Goal: Use online tool/utility: Utilize a website feature to perform a specific function

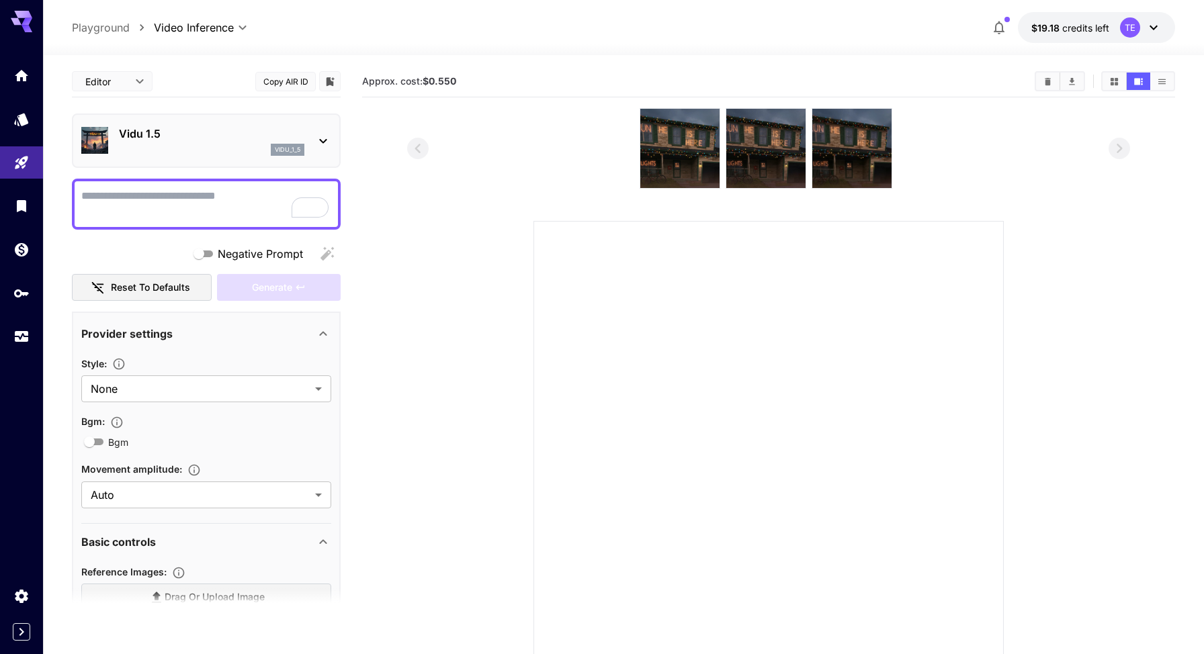
scroll to position [586, 0]
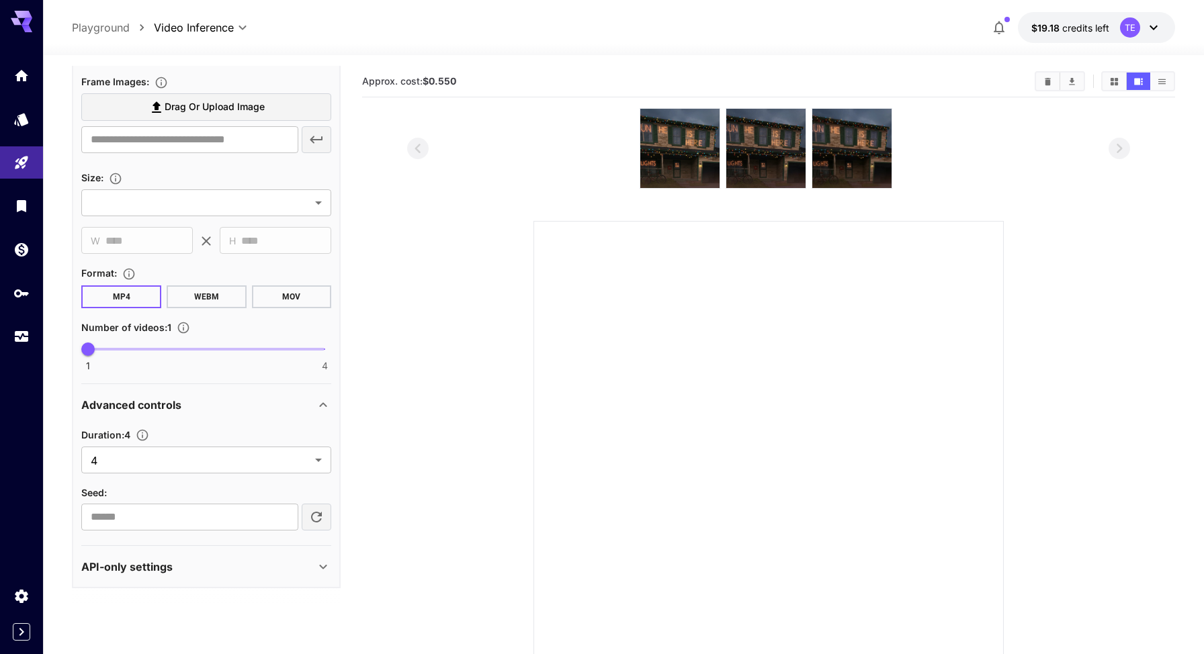
click at [272, 573] on div "API-only settings" at bounding box center [198, 567] width 234 height 16
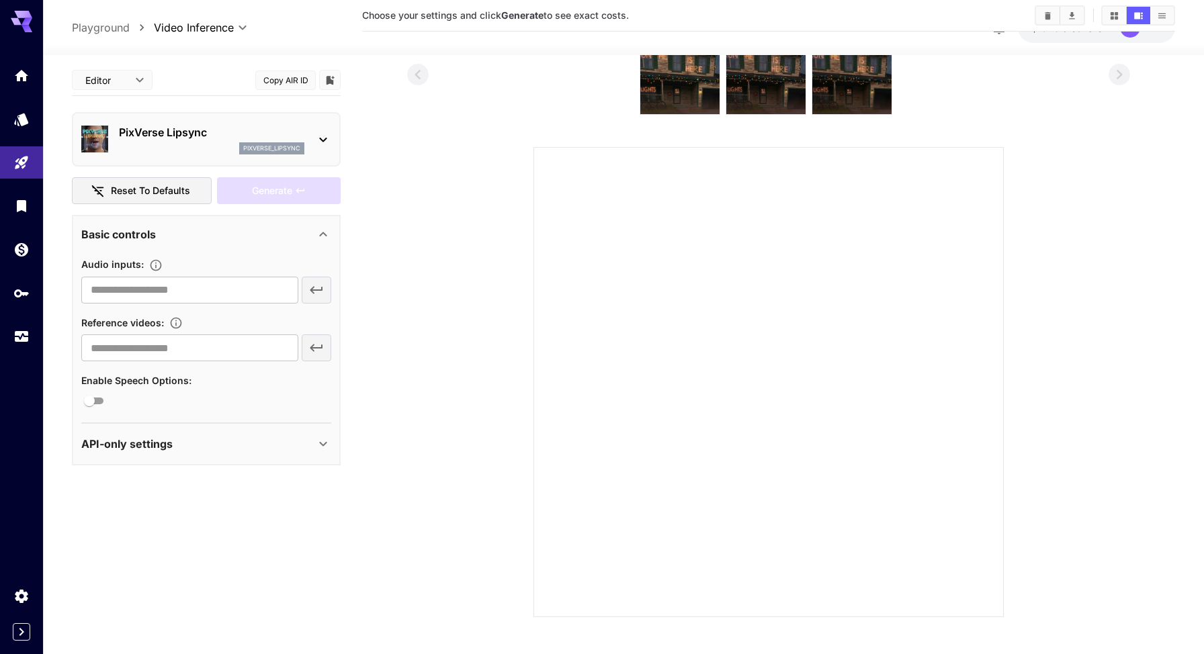
scroll to position [106, 0]
